Goal: Task Accomplishment & Management: Use online tool/utility

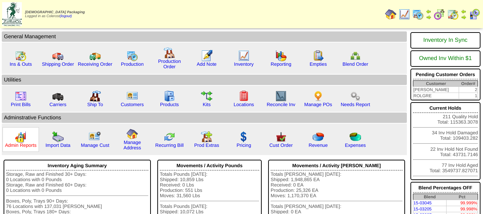
click at [20, 143] on link "Admin Reports" at bounding box center [20, 145] width 31 height 5
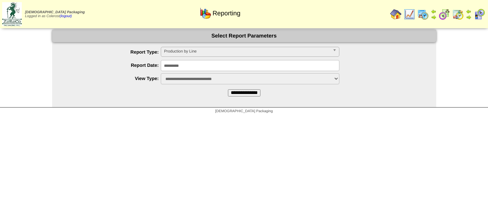
click at [199, 48] on span "Production by Line" at bounding box center [247, 51] width 166 height 9
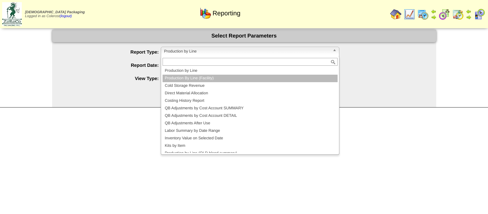
click at [189, 76] on li "Production By Line (Facility)" at bounding box center [250, 79] width 175 height 8
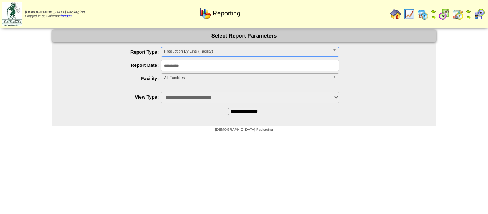
click at [188, 76] on span "All Facilities" at bounding box center [247, 78] width 166 height 9
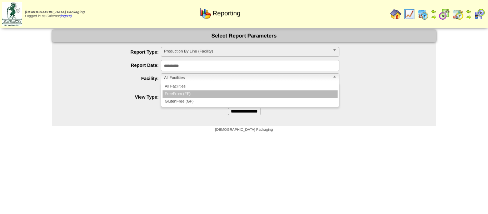
click at [192, 95] on li "FreeFrom (FF)" at bounding box center [250, 94] width 175 height 8
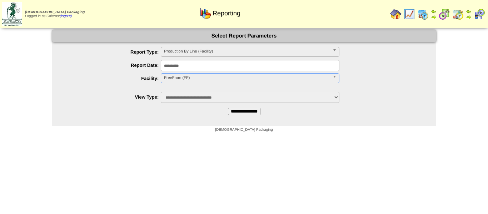
click at [230, 111] on input "**********" at bounding box center [244, 111] width 33 height 7
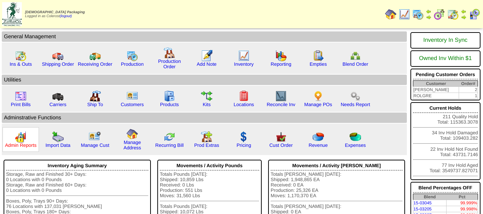
click at [21, 145] on link "Admin Reports" at bounding box center [20, 145] width 31 height 5
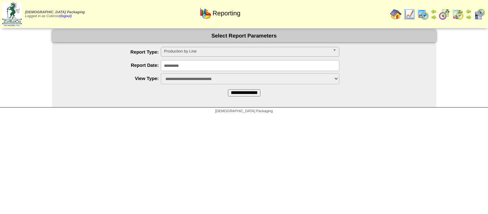
click at [190, 55] on span "Production by Line" at bounding box center [247, 51] width 166 height 9
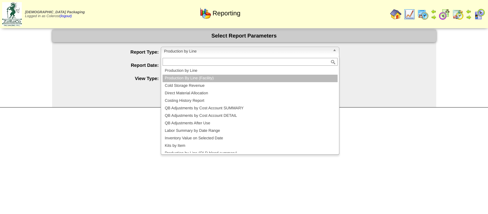
click at [185, 78] on li "Production By Line (Facility)" at bounding box center [250, 79] width 175 height 8
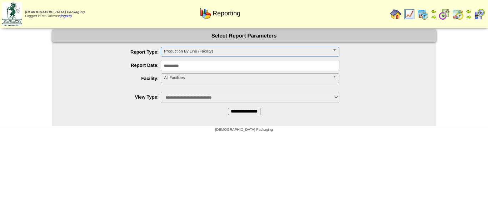
click at [183, 79] on span "All Facilities" at bounding box center [247, 78] width 166 height 9
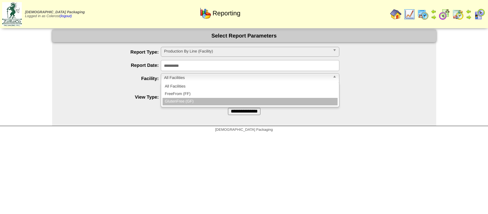
click at [185, 101] on li "GlutenFree (GF)" at bounding box center [250, 102] width 175 height 8
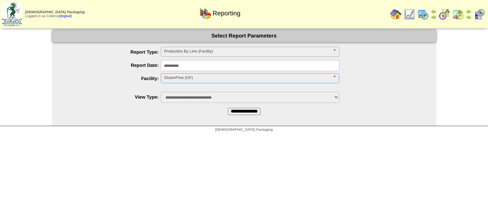
click at [228, 109] on input "**********" at bounding box center [244, 111] width 33 height 7
